Goal: Find specific page/section: Find specific page/section

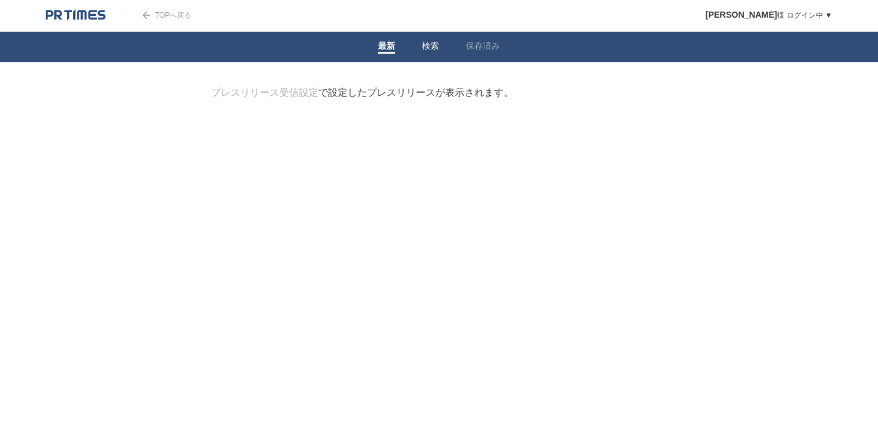
click at [437, 44] on link "検索" at bounding box center [430, 47] width 17 height 13
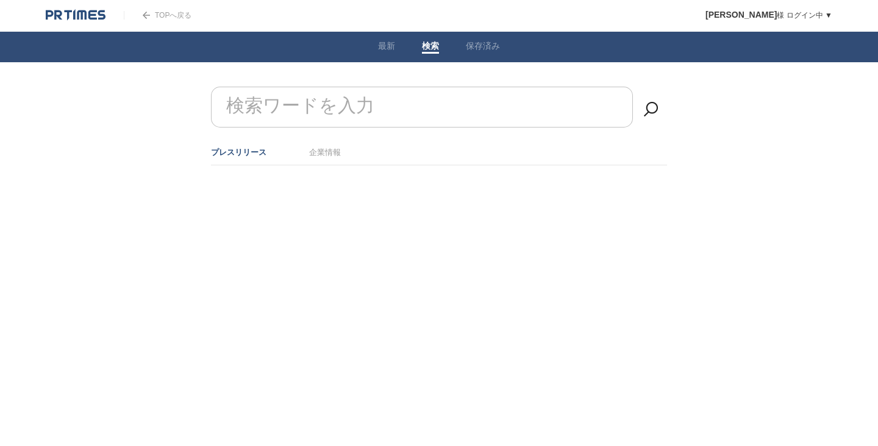
click at [365, 87] on form "検索ワードを入力" at bounding box center [439, 87] width 456 height 0
click at [321, 159] on li "企業情報" at bounding box center [325, 152] width 32 height 20
click at [321, 156] on link "企業情報" at bounding box center [325, 152] width 32 height 9
click at [325, 107] on label "検索ワードを入力" at bounding box center [300, 105] width 154 height 31
click at [325, 107] on input "検索ワードを入力" at bounding box center [422, 107] width 422 height 41
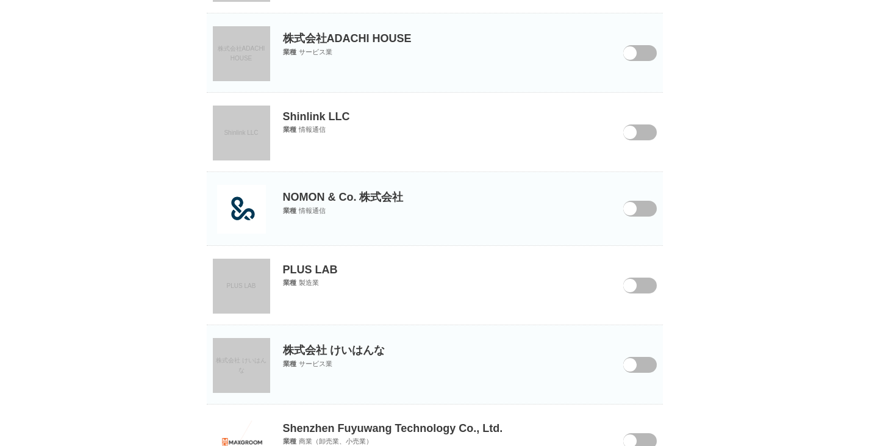
scroll to position [258, 0]
click at [257, 210] on img at bounding box center [241, 208] width 49 height 49
click at [231, 289] on link "PLUS LAB" at bounding box center [241, 284] width 57 height 55
click at [236, 360] on span "株式会社 けいはんな" at bounding box center [241, 364] width 51 height 16
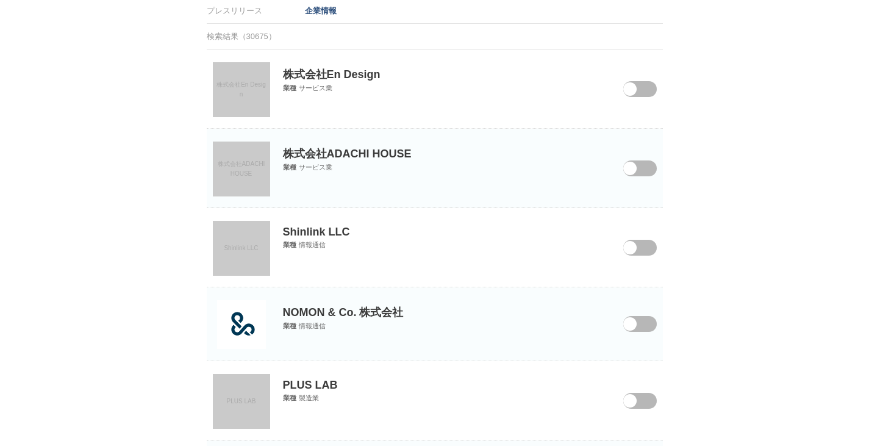
scroll to position [97, 0]
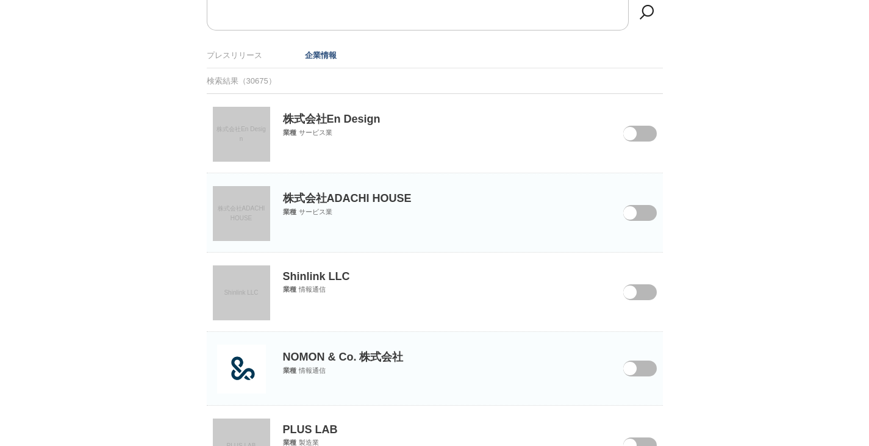
click at [240, 134] on link "株式会社En Design" at bounding box center [241, 134] width 57 height 55
click at [237, 210] on span "株式会社ADACHI HOUSE" at bounding box center [242, 213] width 48 height 16
click at [232, 296] on link "Shinlink LLC" at bounding box center [241, 292] width 57 height 55
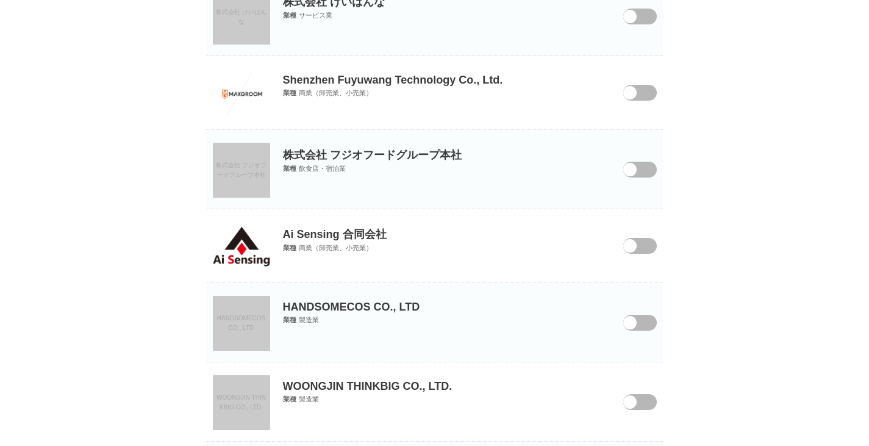
scroll to position [637, 0]
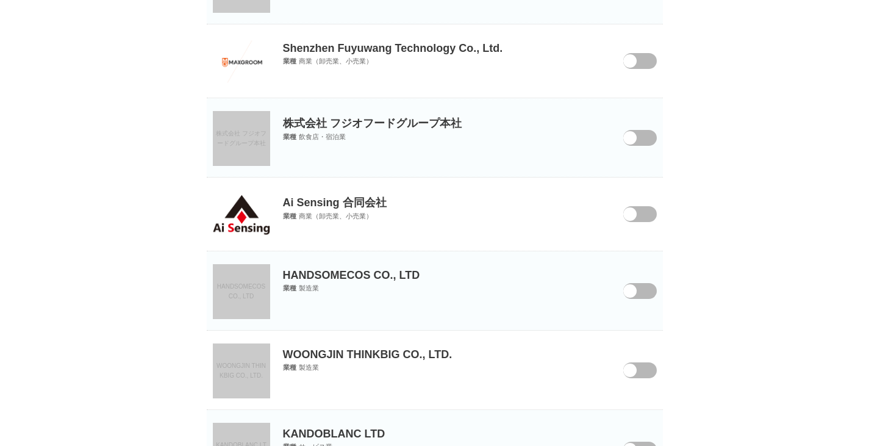
click at [233, 201] on img at bounding box center [241, 215] width 57 height 40
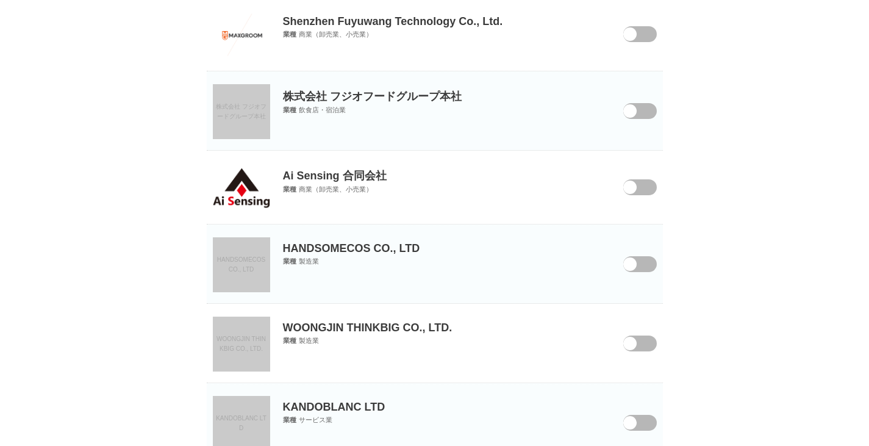
click at [254, 271] on link "HANDSOMECOS CO., LTD" at bounding box center [241, 264] width 57 height 55
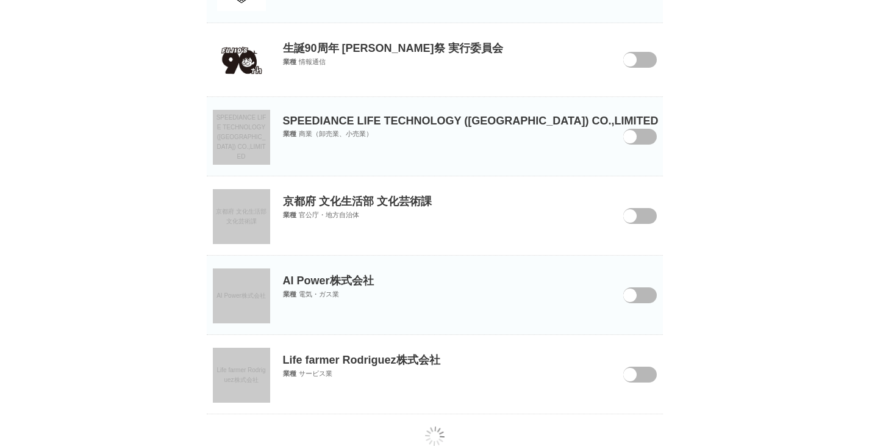
scroll to position [1257, 0]
click at [250, 278] on link "AI Power株式会社" at bounding box center [241, 295] width 57 height 55
click at [246, 374] on link "Life farmer Rodriguez株式会社" at bounding box center [241, 374] width 57 height 55
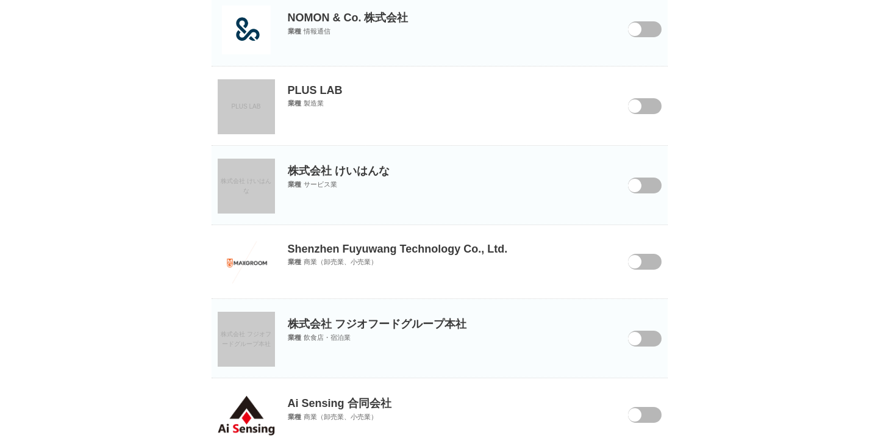
scroll to position [0, 0]
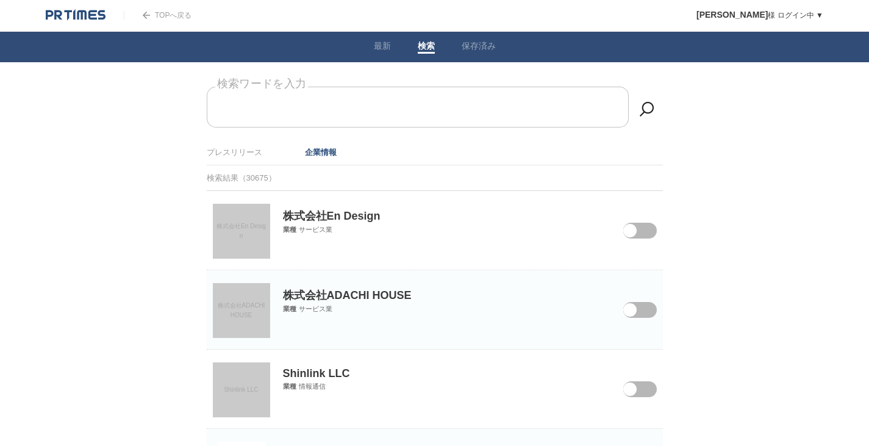
click at [535, 113] on input "検索ワードを入力" at bounding box center [418, 107] width 422 height 41
type input "会社"
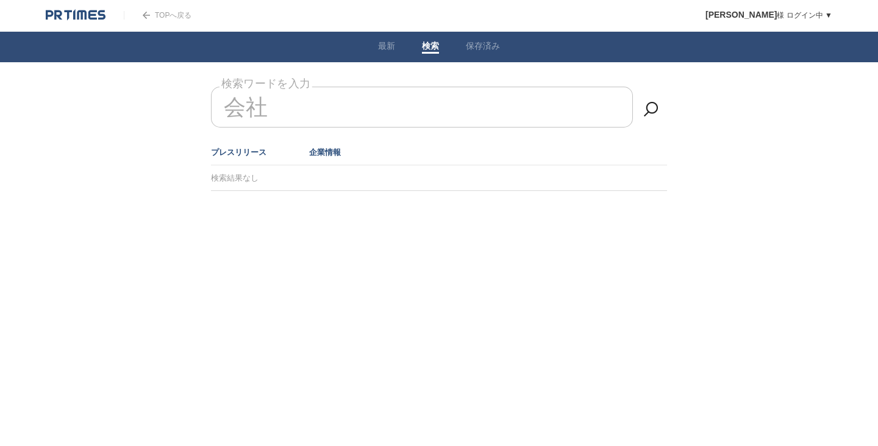
click at [262, 151] on link "プレスリリース" at bounding box center [239, 152] width 56 height 9
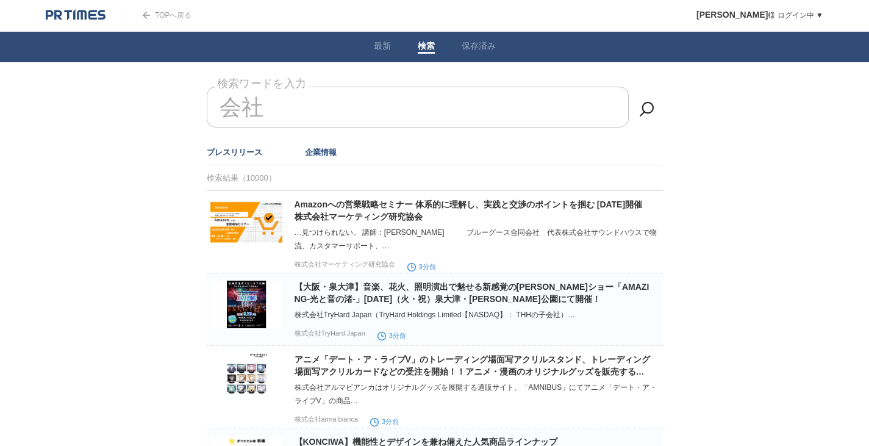
click at [315, 151] on link "企業情報" at bounding box center [321, 152] width 32 height 9
